Goal: Navigation & Orientation: Find specific page/section

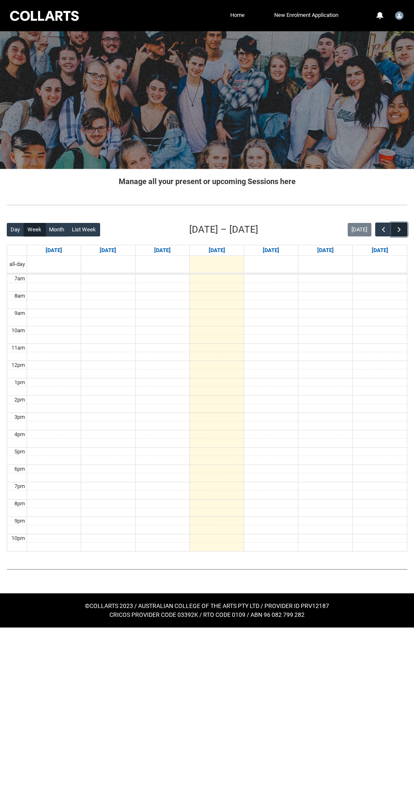
click at [400, 229] on span "button" at bounding box center [399, 230] width 8 height 8
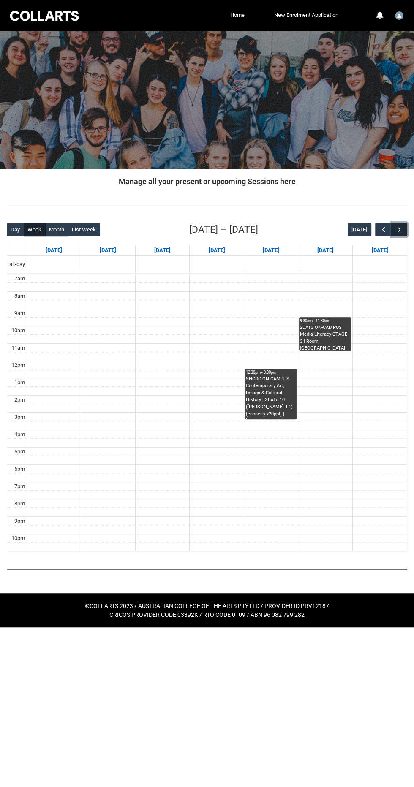
click at [400, 226] on span "button" at bounding box center [399, 230] width 8 height 8
click at [402, 226] on span "button" at bounding box center [399, 230] width 8 height 8
click at [400, 226] on span "button" at bounding box center [399, 230] width 8 height 8
click at [382, 223] on button "button" at bounding box center [383, 230] width 16 height 14
click at [381, 226] on span "button" at bounding box center [383, 230] width 8 height 8
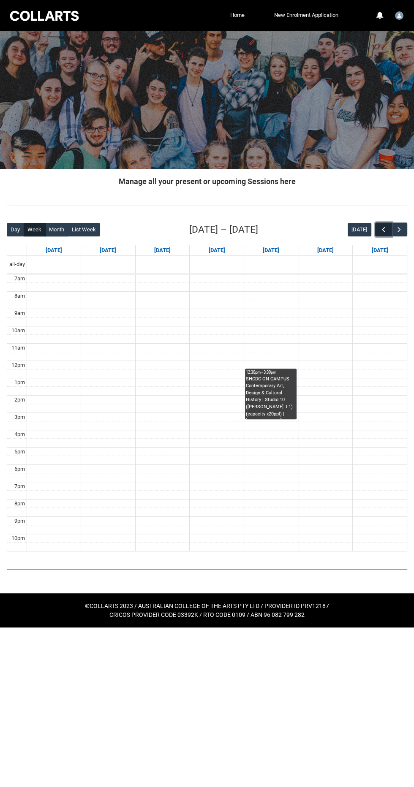
click at [384, 224] on button "button" at bounding box center [383, 230] width 16 height 14
